Goal: Information Seeking & Learning: Find contact information

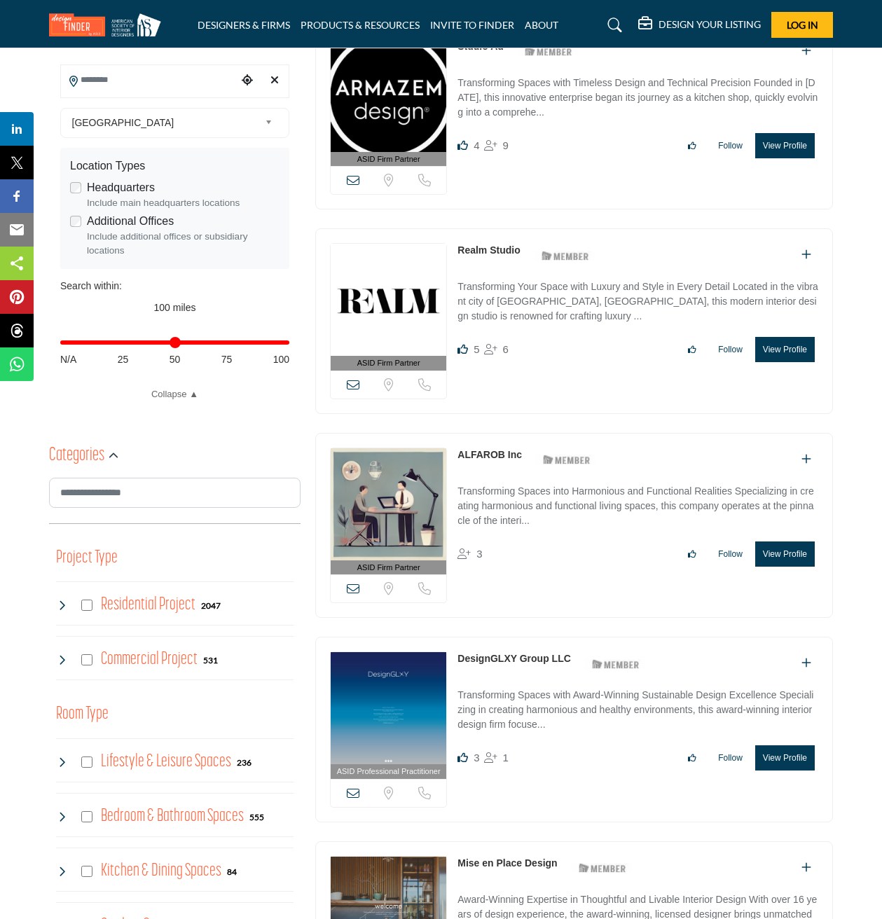
scroll to position [387, 0]
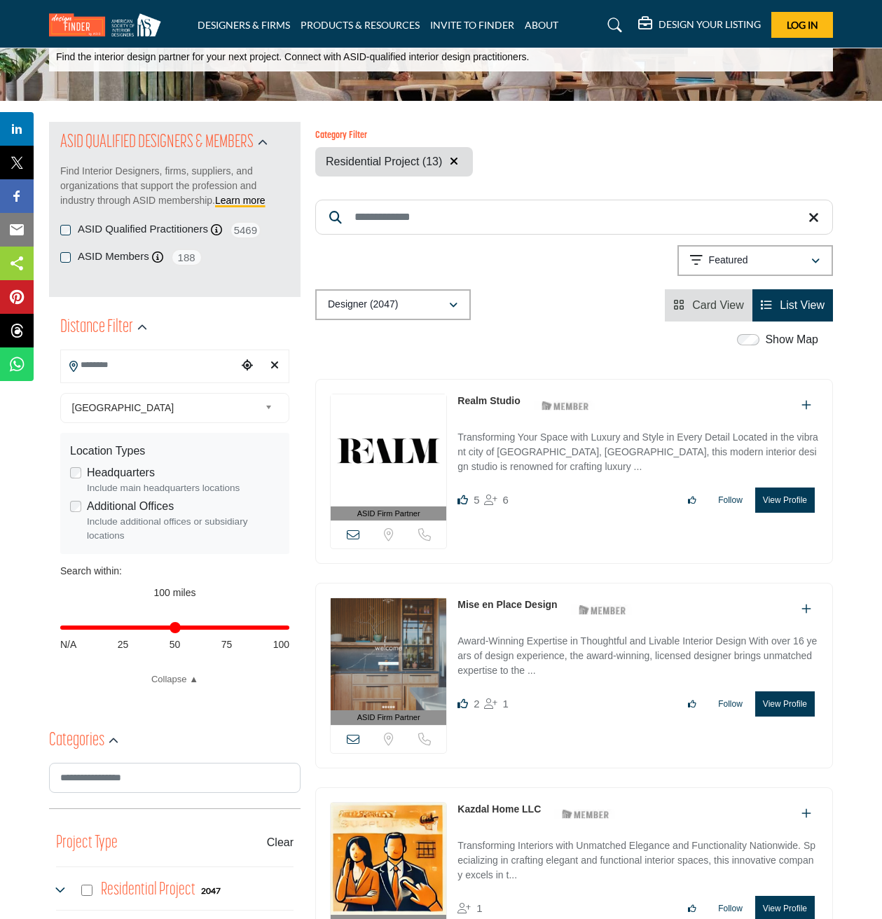
scroll to position [205, 0]
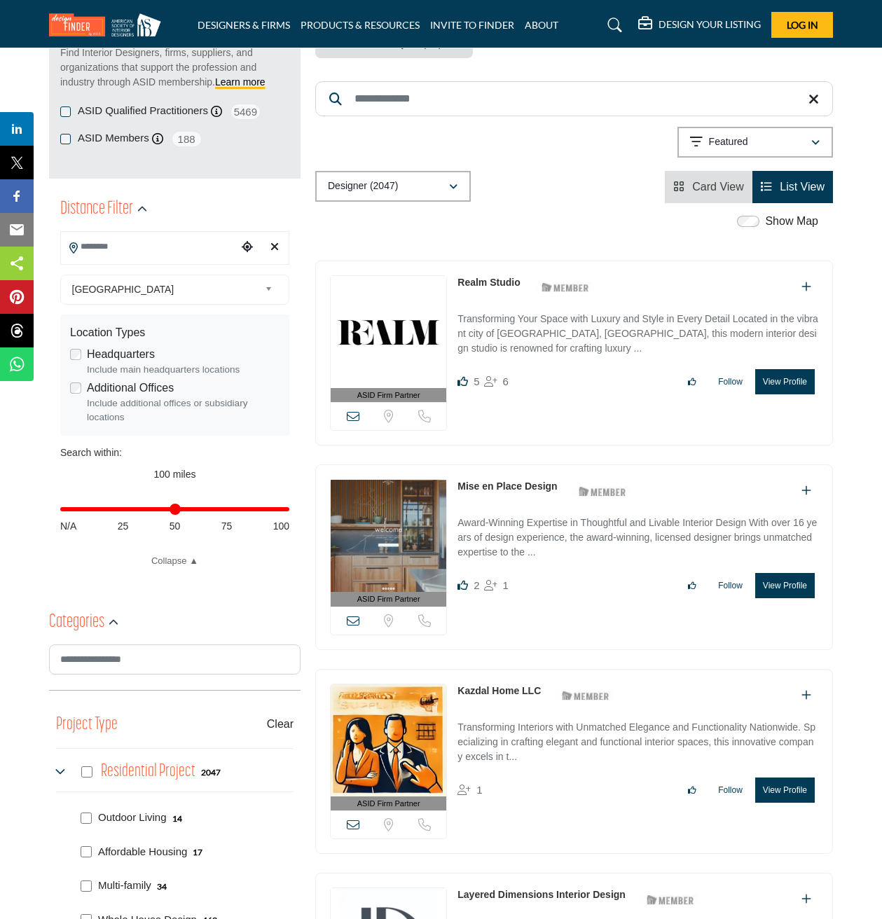
click at [177, 295] on span "[GEOGRAPHIC_DATA]" at bounding box center [166, 289] width 188 height 17
click at [172, 244] on input "Search Location" at bounding box center [149, 246] width 177 height 27
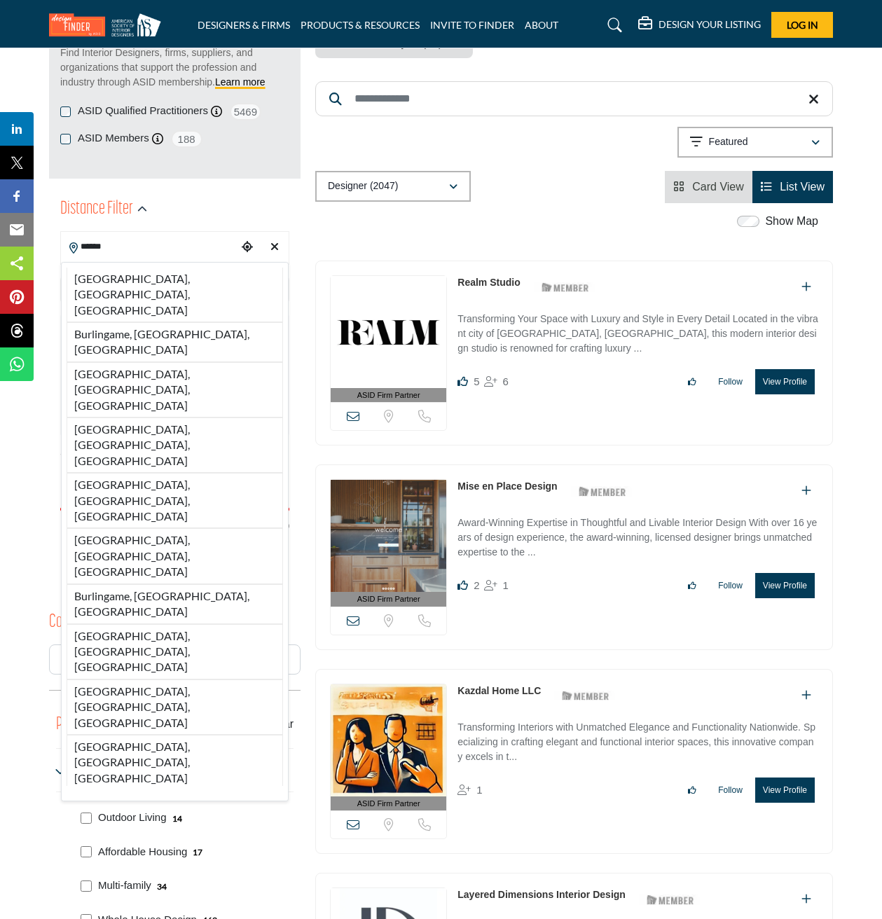
type input "******"
click at [549, 201] on div "Designer (2047) All (2252) Designer (2047) Products (0) Projects (205)" at bounding box center [574, 187] width 518 height 32
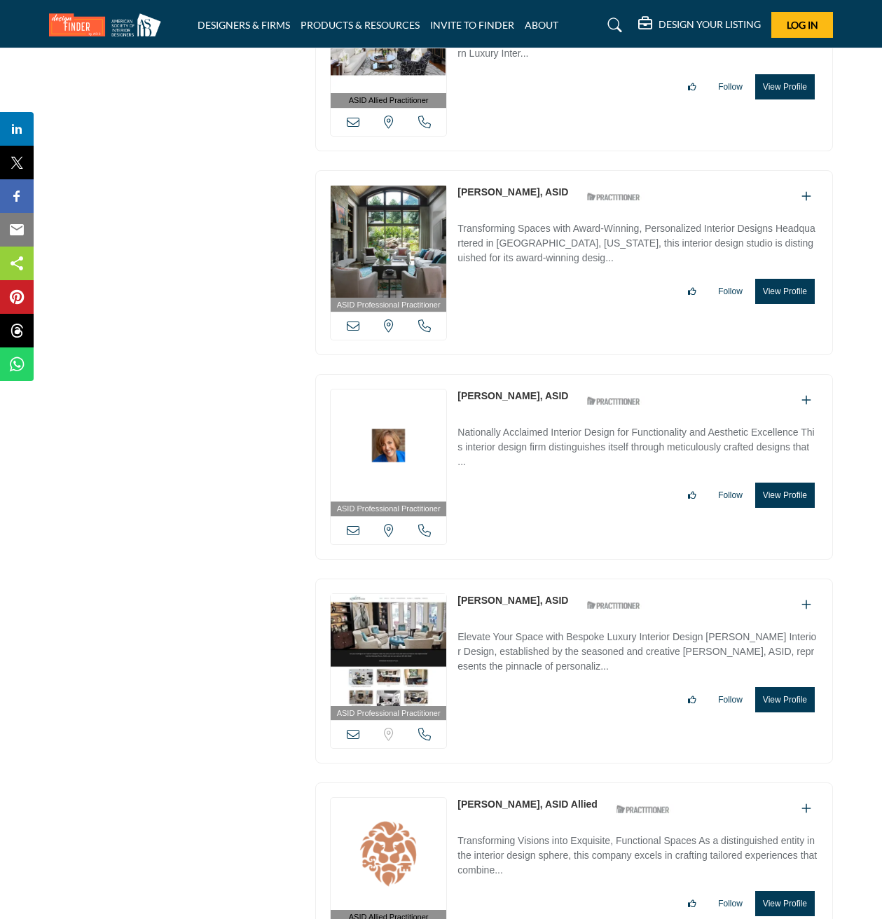
scroll to position [4987, 0]
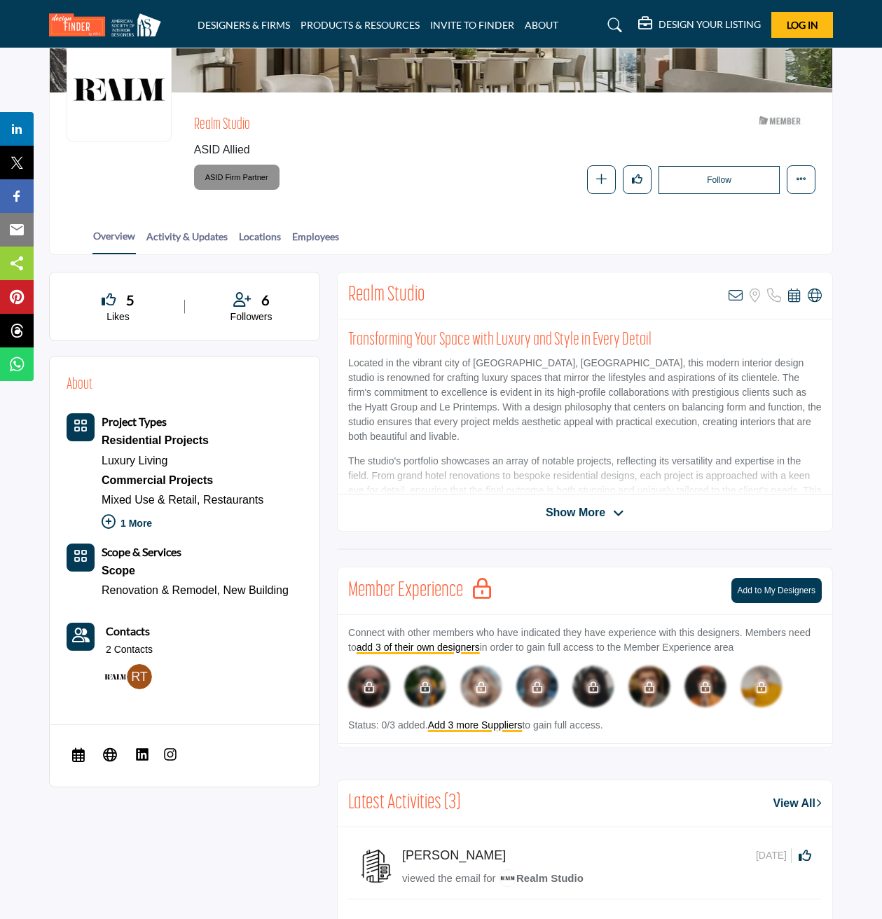
scroll to position [132, 0]
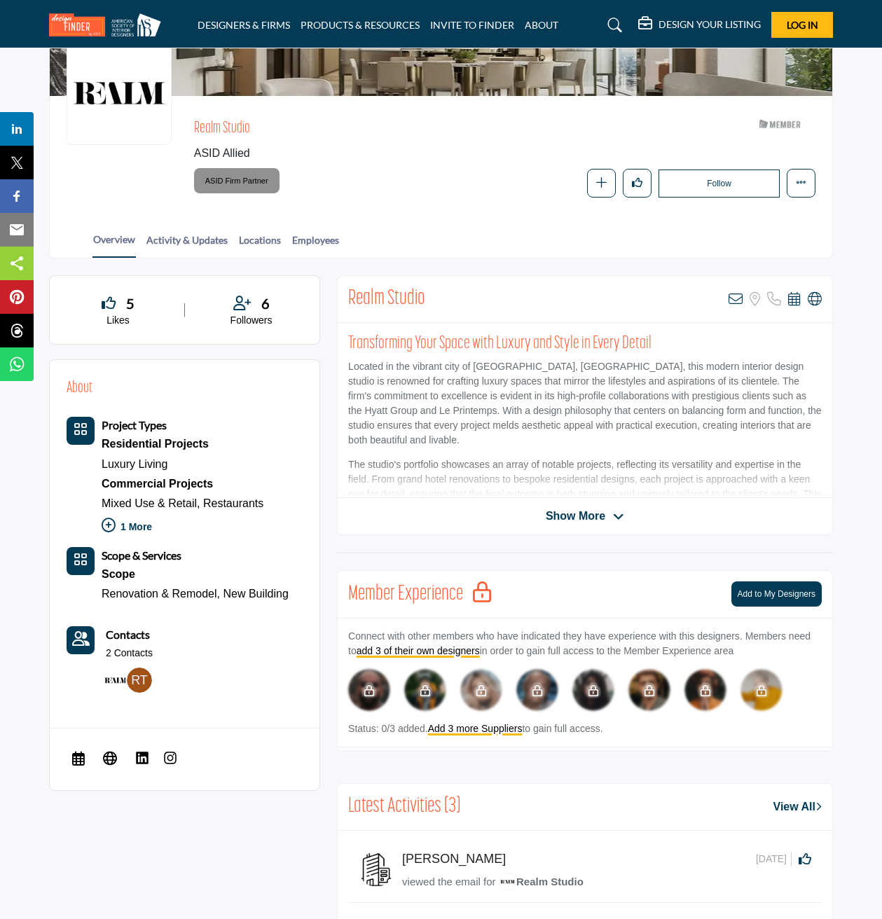
click at [174, 753] on img at bounding box center [170, 758] width 14 height 14
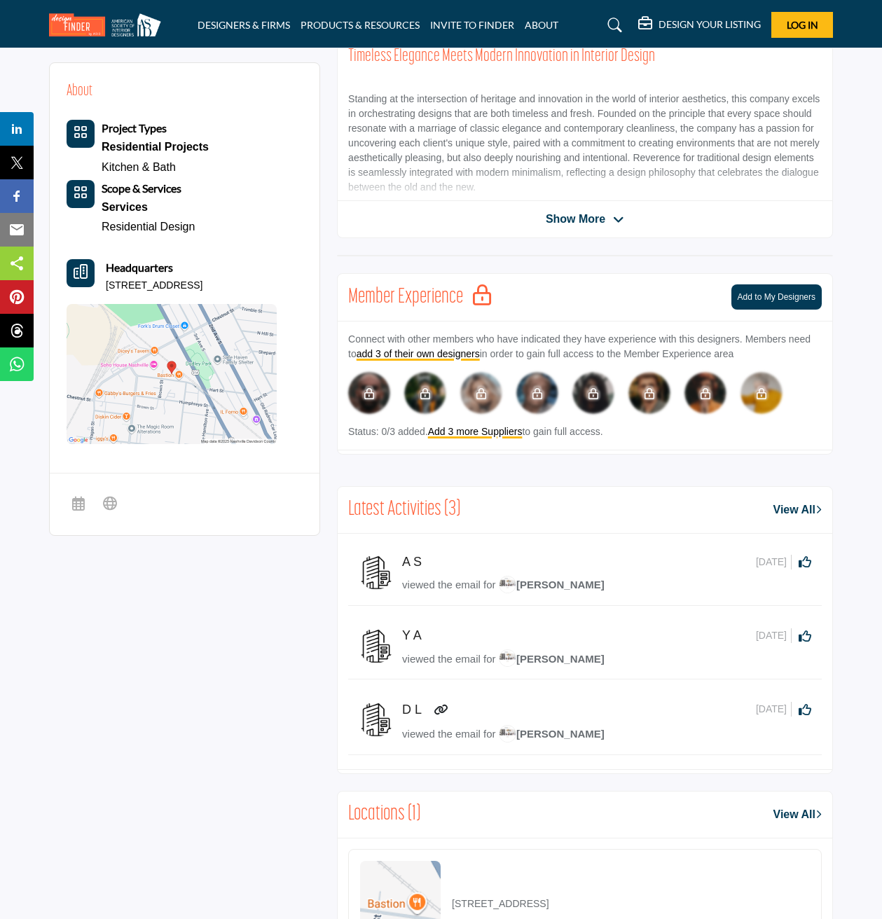
scroll to position [408, 0]
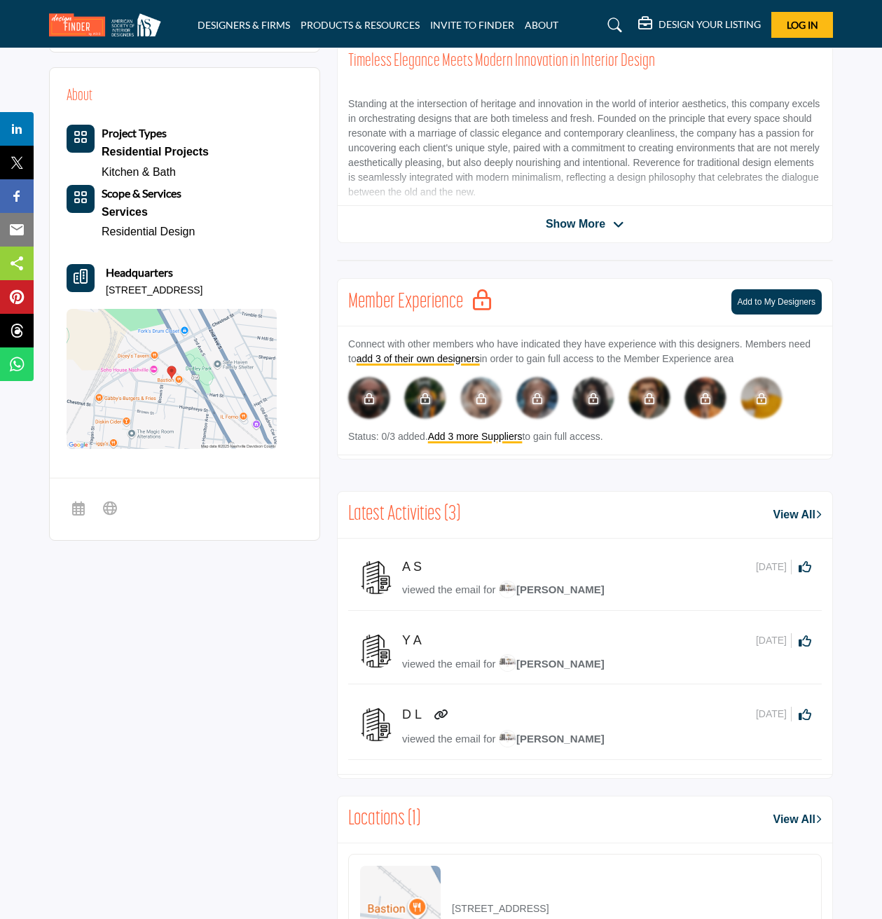
click at [161, 493] on div "Sorry, but we don't have a scheduler URL for this listing Sorry, but we don't h…" at bounding box center [185, 509] width 270 height 62
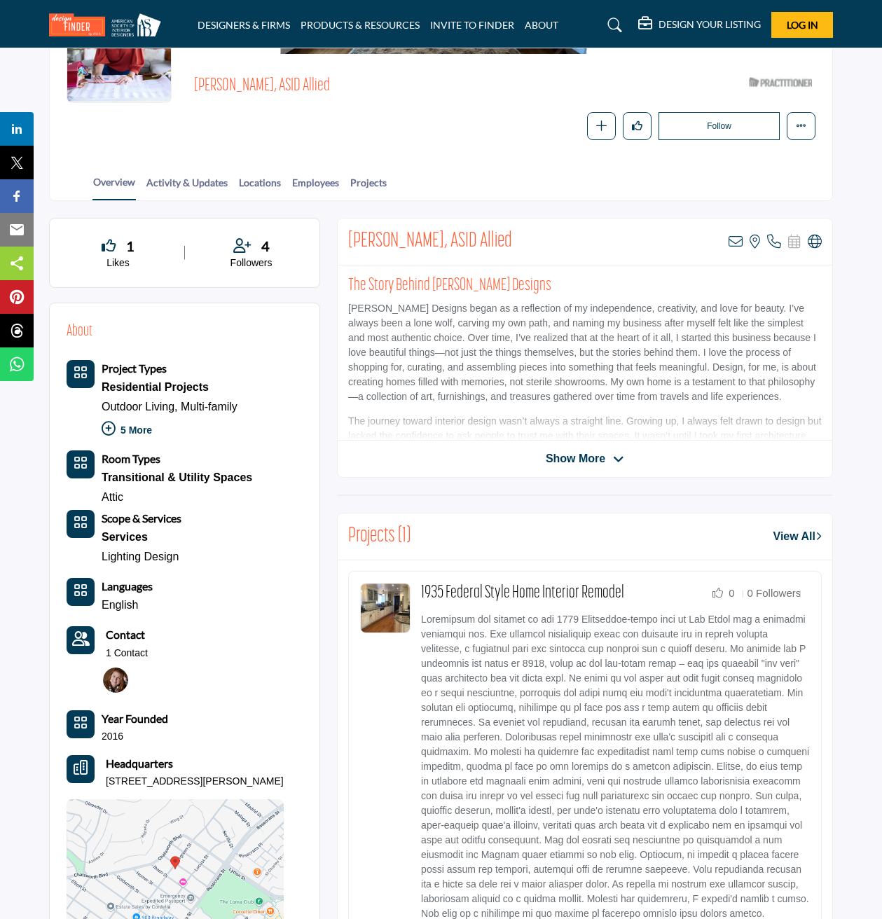
scroll to position [434, 0]
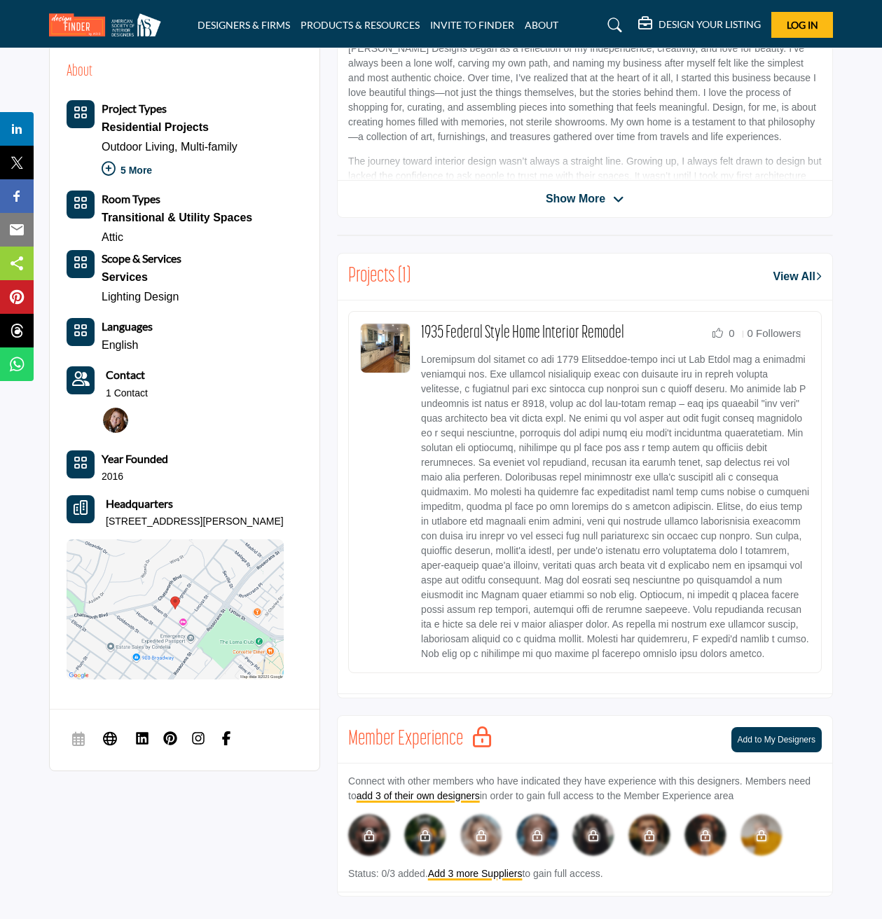
click at [201, 731] on img at bounding box center [198, 738] width 14 height 14
